Goal: Transaction & Acquisition: Subscribe to service/newsletter

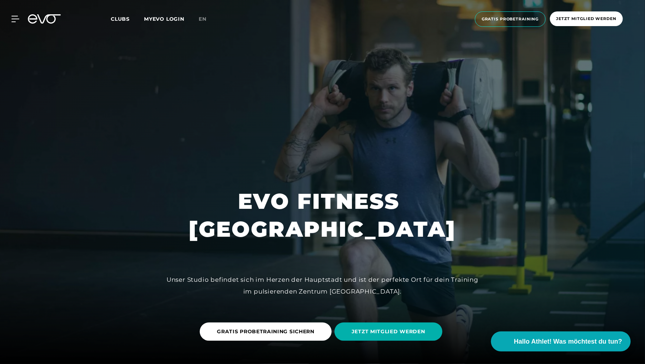
click at [328, 213] on h1 "EVO FITNESS [GEOGRAPHIC_DATA]" at bounding box center [322, 215] width 267 height 56
click at [372, 335] on span "JETZT MITGLIED WERDEN" at bounding box center [389, 332] width 74 height 8
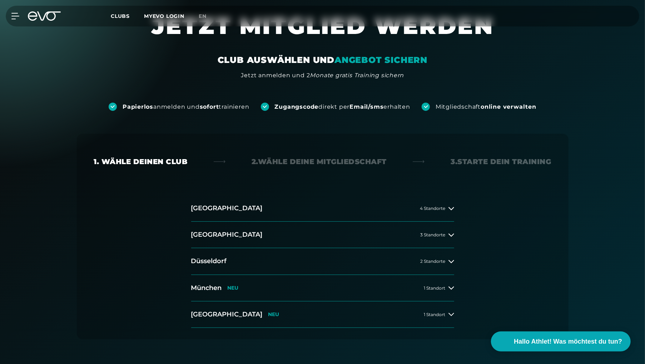
scroll to position [36, 0]
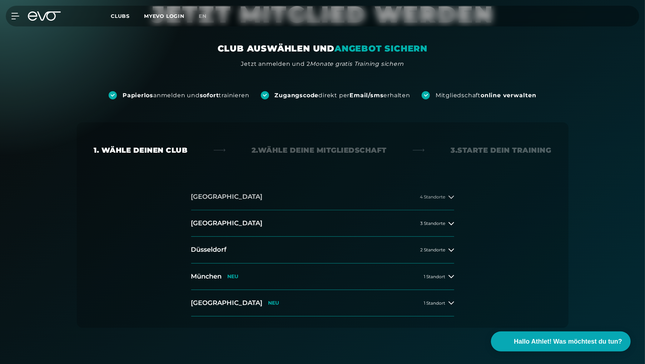
click at [453, 198] on icon at bounding box center [452, 197] width 6 height 6
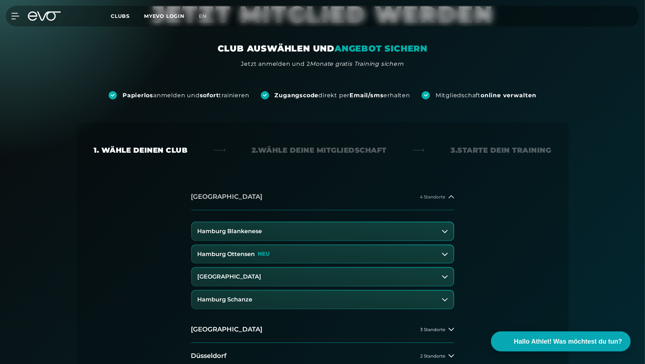
click at [453, 198] on icon at bounding box center [452, 197] width 6 height 6
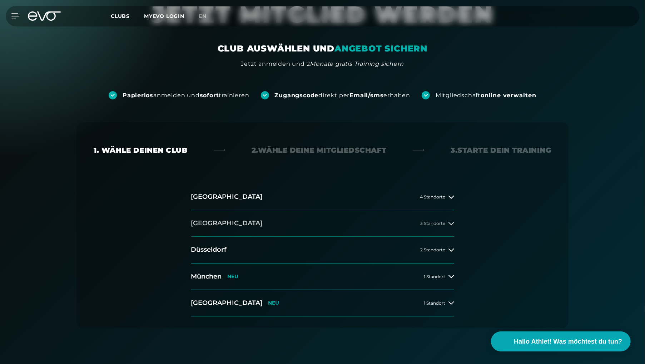
click at [445, 227] on button "[GEOGRAPHIC_DATA] 3 Standorte" at bounding box center [322, 223] width 263 height 26
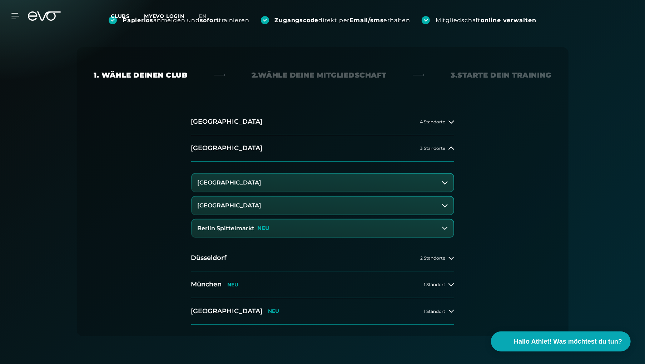
scroll to position [0, 0]
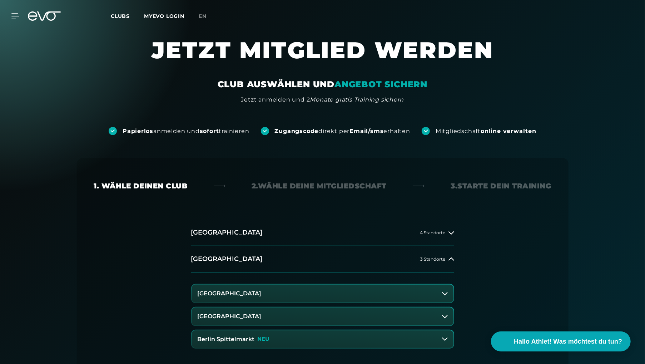
click at [115, 16] on span "Clubs" at bounding box center [120, 16] width 19 height 6
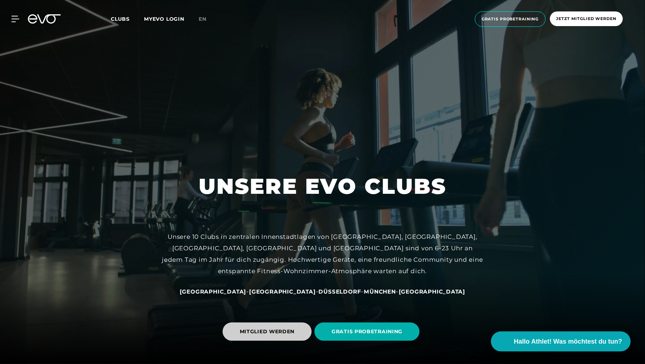
click at [293, 328] on span "MITGLIED WERDEN" at bounding box center [267, 332] width 55 height 8
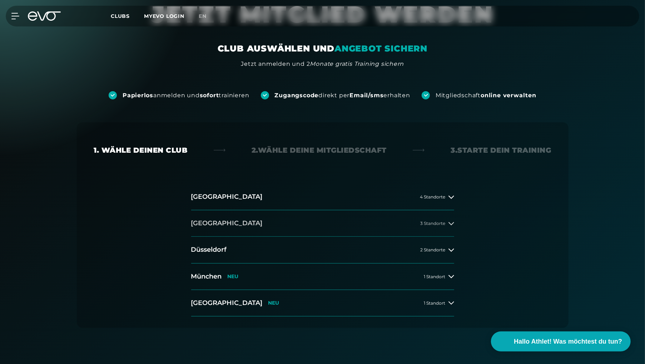
click at [341, 230] on button "[GEOGRAPHIC_DATA] 3 Standorte" at bounding box center [322, 223] width 263 height 26
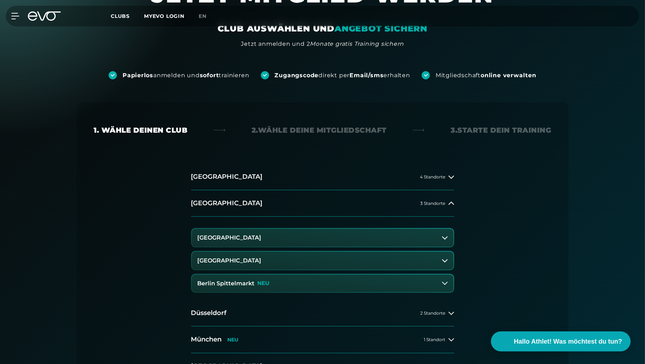
scroll to position [71, 0]
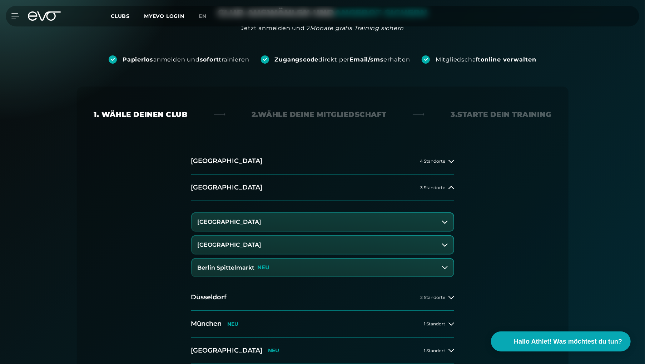
click at [267, 248] on button "[GEOGRAPHIC_DATA]" at bounding box center [323, 245] width 262 height 18
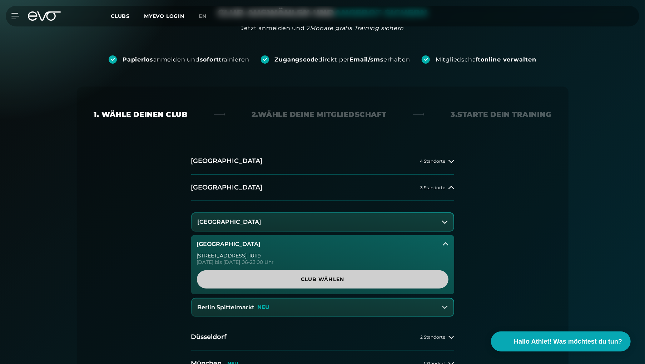
click at [300, 283] on link "Club wählen" at bounding box center [323, 279] width 252 height 18
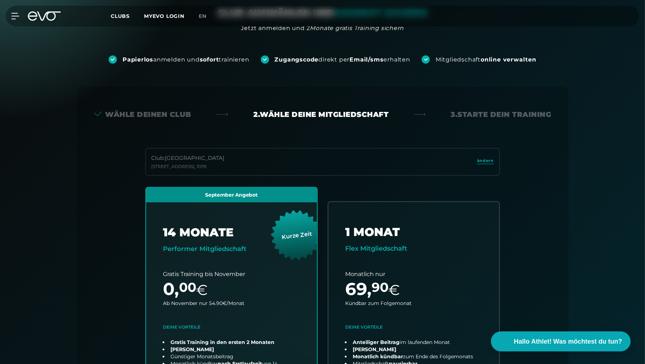
scroll to position [158, 0]
